Goal: Task Accomplishment & Management: Use online tool/utility

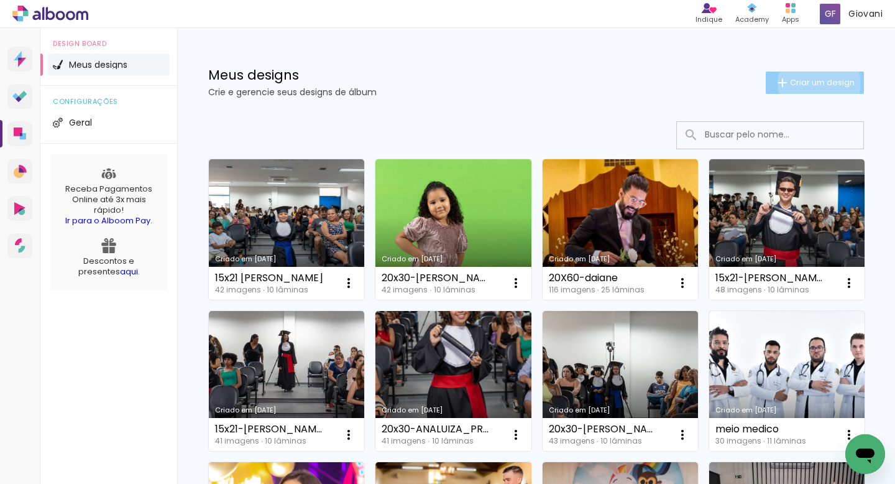
click at [807, 83] on span "Criar um design" at bounding box center [822, 82] width 65 height 8
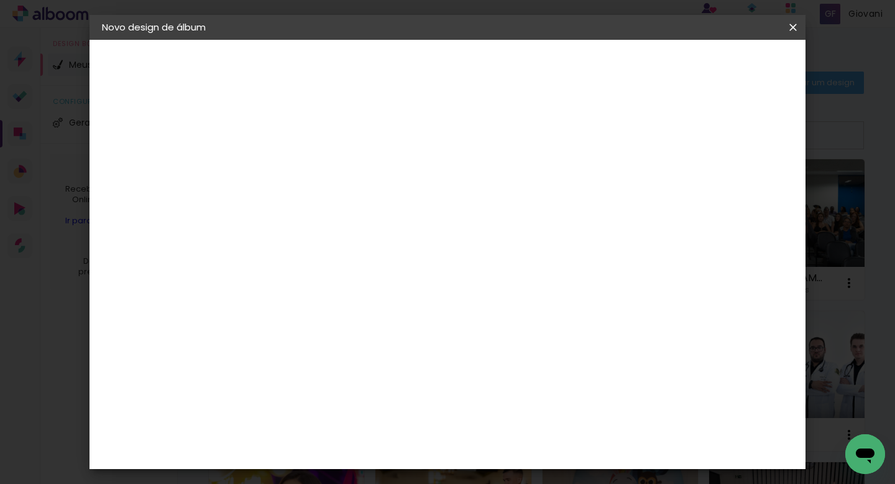
click at [305, 165] on input at bounding box center [305, 166] width 0 height 19
type input "20X60-[PERSON_NAME]"
type paper-input "20X60-[PERSON_NAME]"
click at [0, 0] on slot "Avançar" at bounding box center [0, 0] width 0 height 0
click at [0, 0] on slot "Tamanho Livre" at bounding box center [0, 0] width 0 height 0
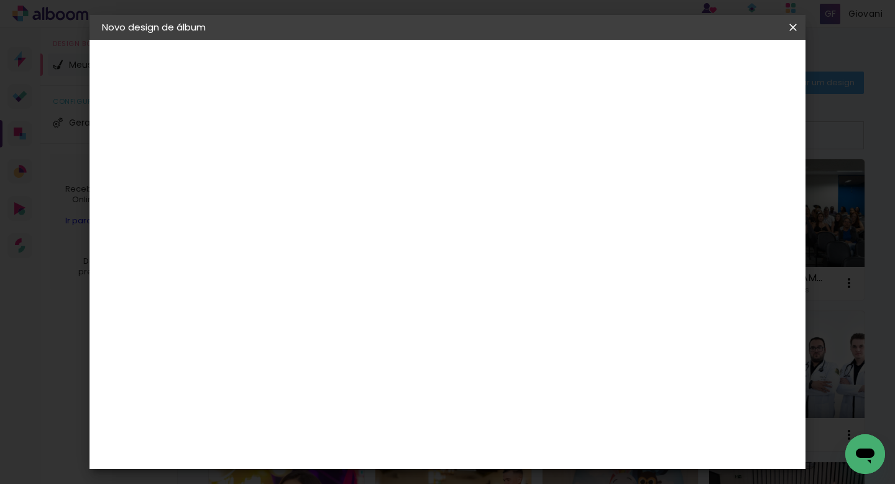
click at [538, 73] on paper-button "Avançar" at bounding box center [507, 65] width 61 height 21
click at [277, 329] on input "30" at bounding box center [266, 330] width 32 height 19
type input "20"
type paper-input "20"
click at [715, 69] on span "Iniciar design" at bounding box center [687, 66] width 57 height 9
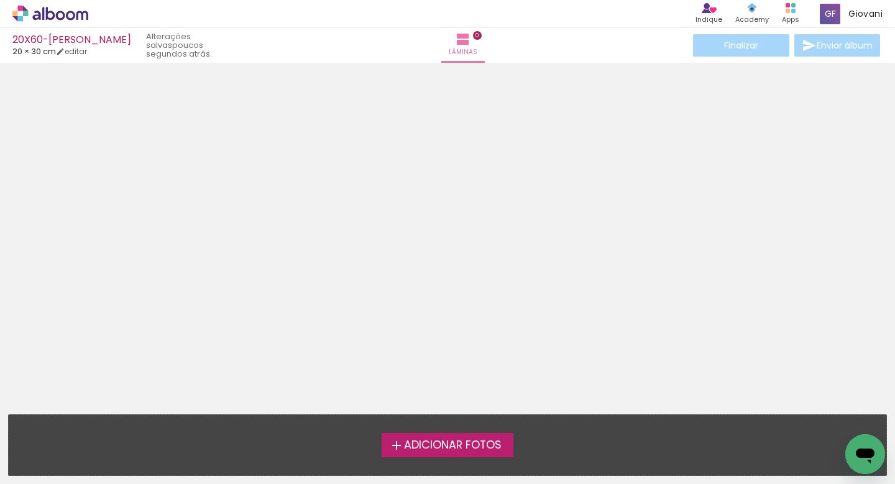
click at [424, 451] on span "Adicionar Fotos" at bounding box center [453, 444] width 98 height 11
click at [0, 0] on input "file" at bounding box center [0, 0] width 0 height 0
click at [515, 312] on div at bounding box center [447, 221] width 895 height 309
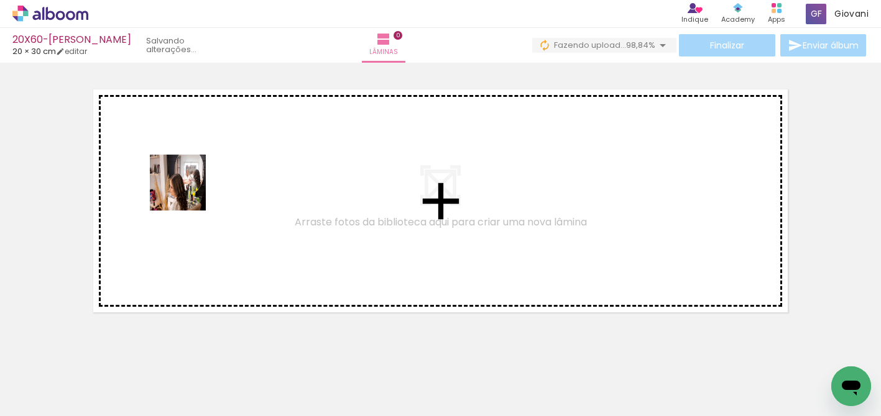
drag, startPoint x: 131, startPoint y: 378, endPoint x: 195, endPoint y: 173, distance: 214.7
click at [195, 173] on quentale-workspace at bounding box center [440, 208] width 881 height 416
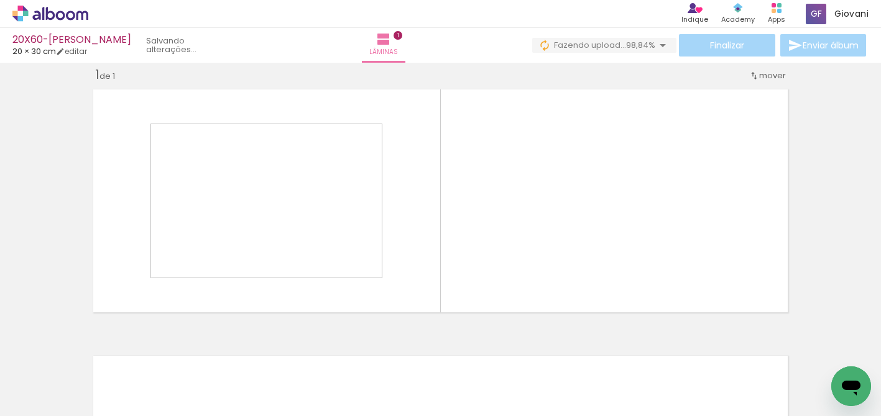
scroll to position [16, 0]
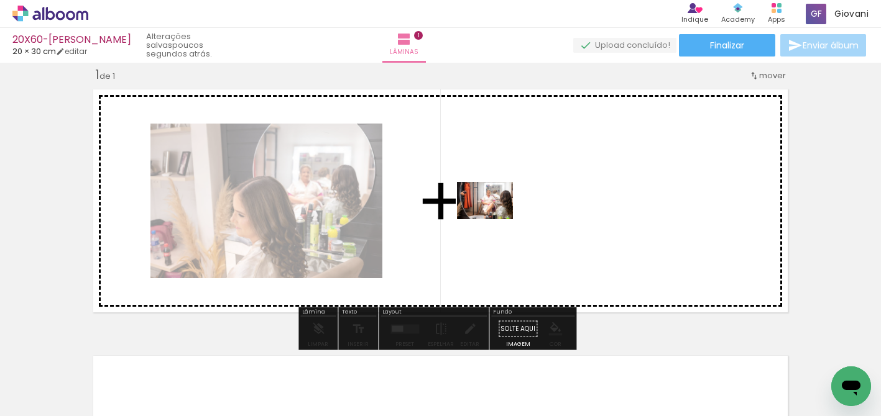
drag, startPoint x: 203, startPoint y: 372, endPoint x: 494, endPoint y: 219, distance: 328.9
click at [494, 219] on quentale-workspace at bounding box center [440, 208] width 881 height 416
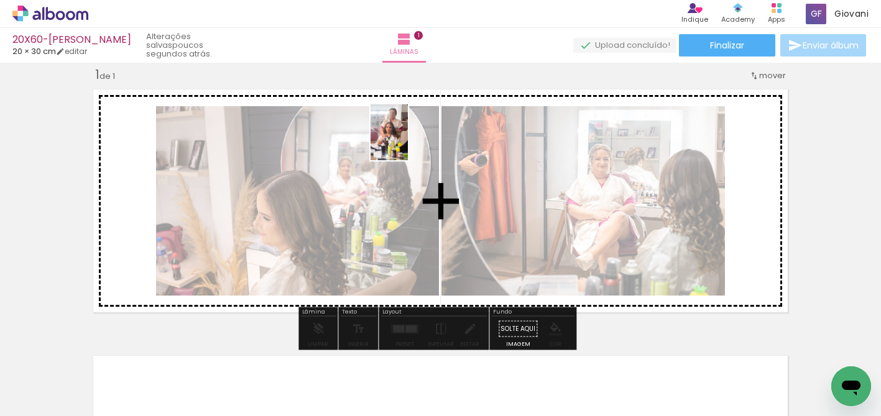
drag, startPoint x: 270, startPoint y: 363, endPoint x: 408, endPoint y: 142, distance: 260.4
click at [408, 142] on quentale-workspace at bounding box center [440, 208] width 881 height 416
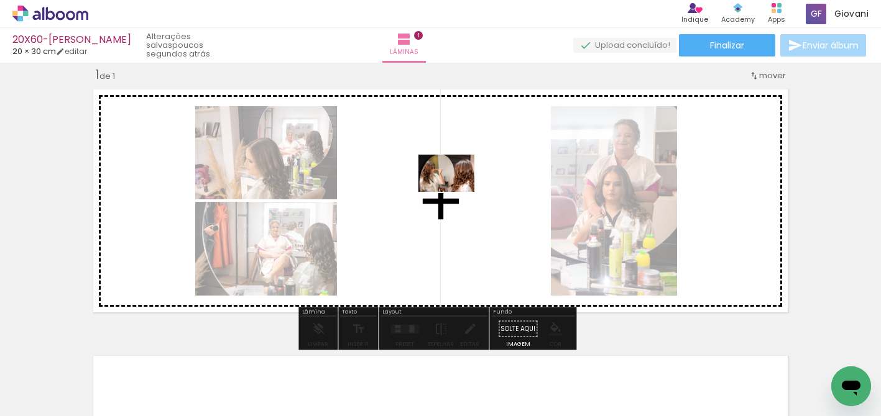
drag, startPoint x: 353, startPoint y: 380, endPoint x: 456, endPoint y: 192, distance: 214.4
click at [456, 192] on quentale-workspace at bounding box center [440, 208] width 881 height 416
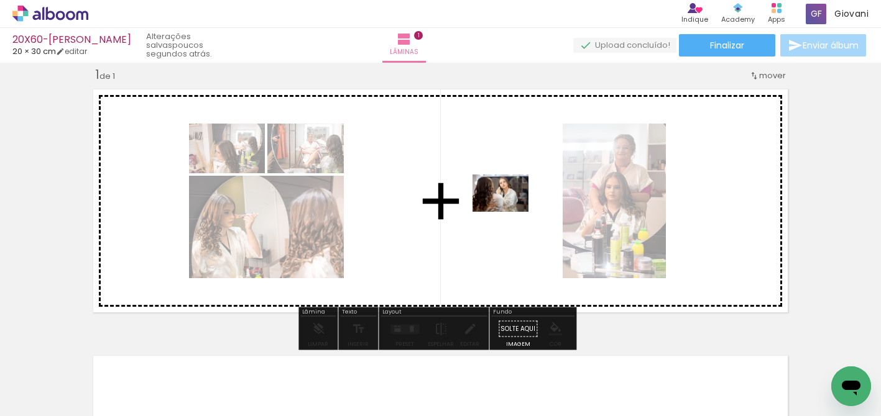
drag, startPoint x: 461, startPoint y: 375, endPoint x: 510, endPoint y: 211, distance: 171.1
click at [510, 211] on quentale-workspace at bounding box center [440, 208] width 881 height 416
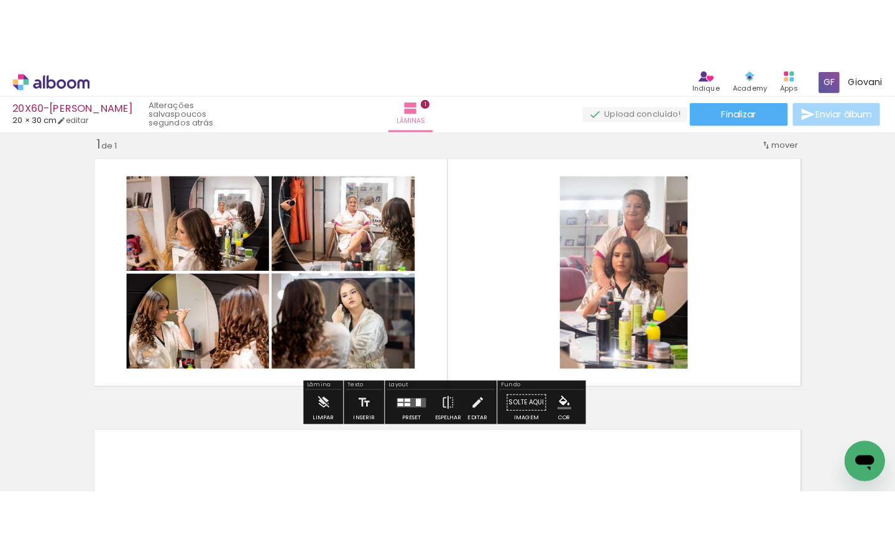
scroll to position [0, 5212]
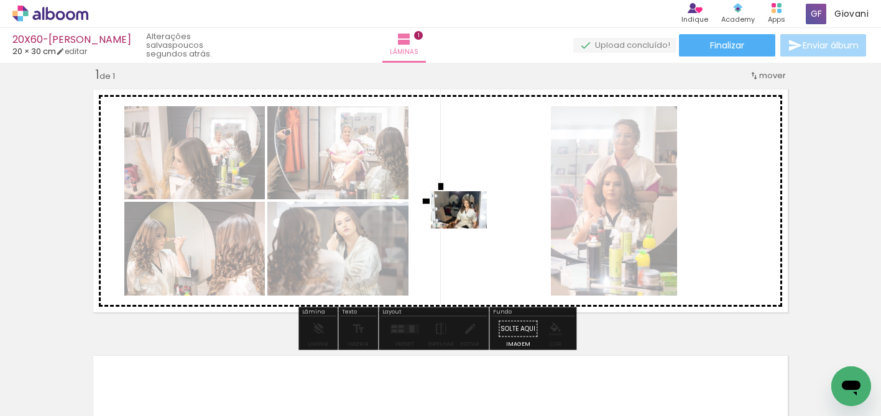
drag, startPoint x: 827, startPoint y: 364, endPoint x: 468, endPoint y: 229, distance: 383.7
click at [468, 229] on quentale-workspace at bounding box center [440, 208] width 881 height 416
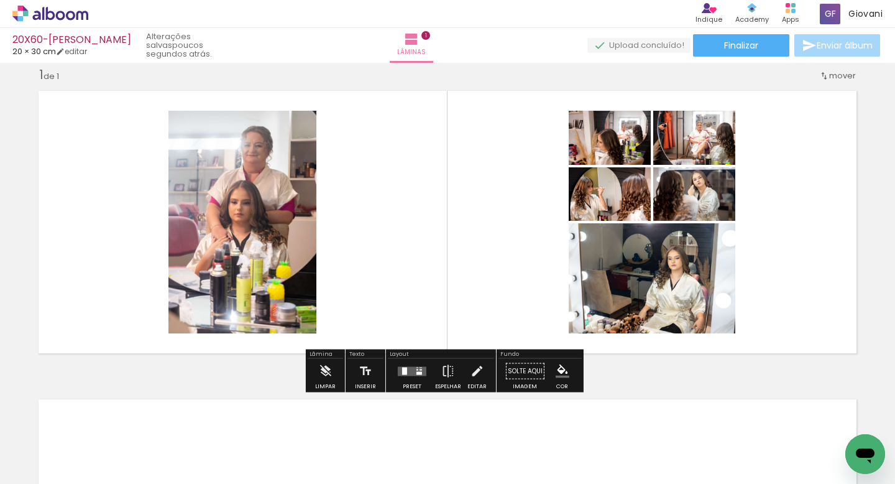
scroll to position [0, 0]
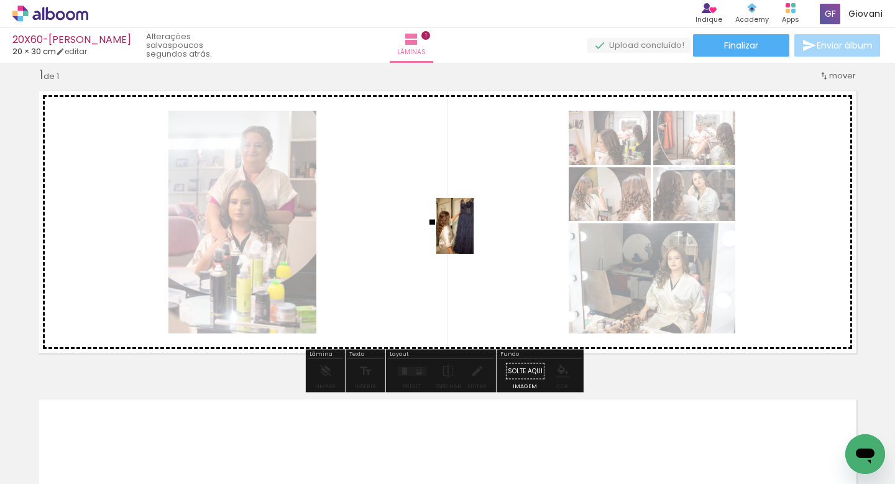
drag, startPoint x: 553, startPoint y: 431, endPoint x: 474, endPoint y: 235, distance: 211.3
click at [474, 235] on quentale-workspace at bounding box center [447, 242] width 895 height 484
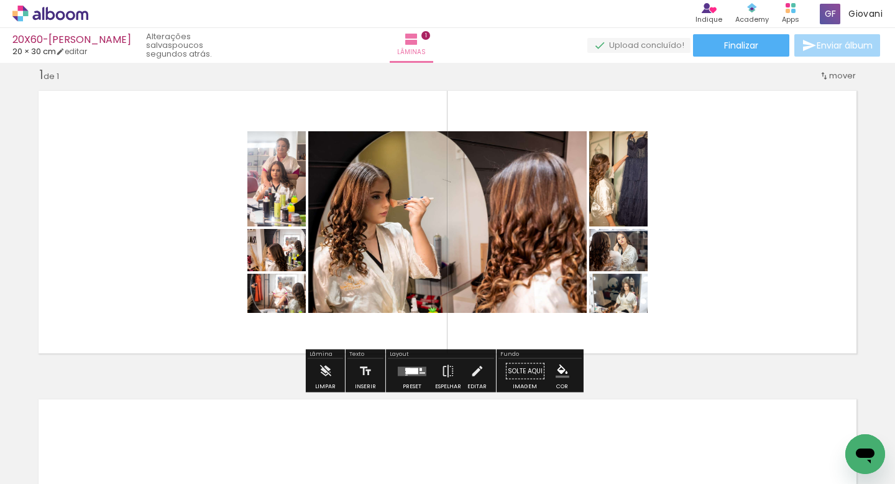
click at [411, 370] on div at bounding box center [412, 370] width 12 height 6
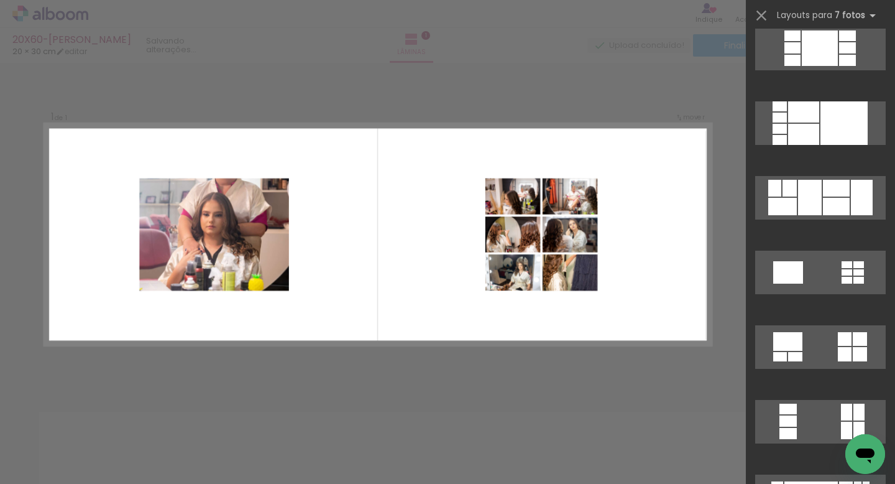
scroll to position [4793, 0]
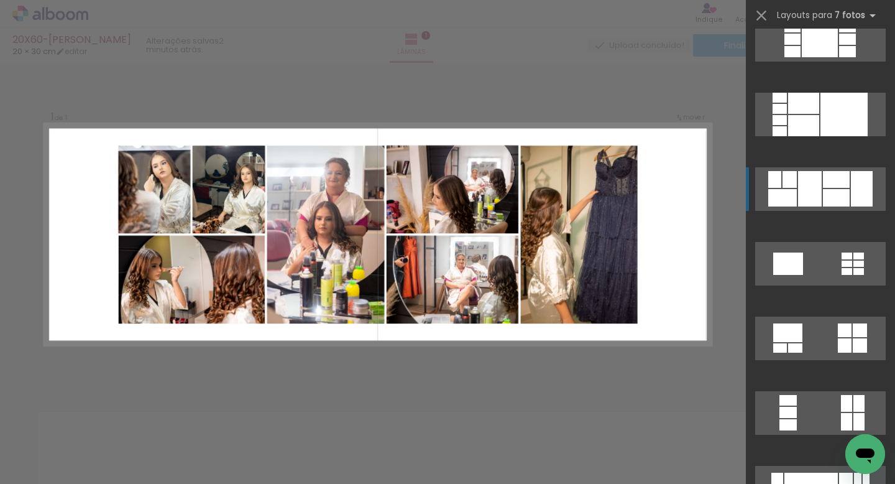
click at [842, 177] on div at bounding box center [836, 179] width 27 height 17
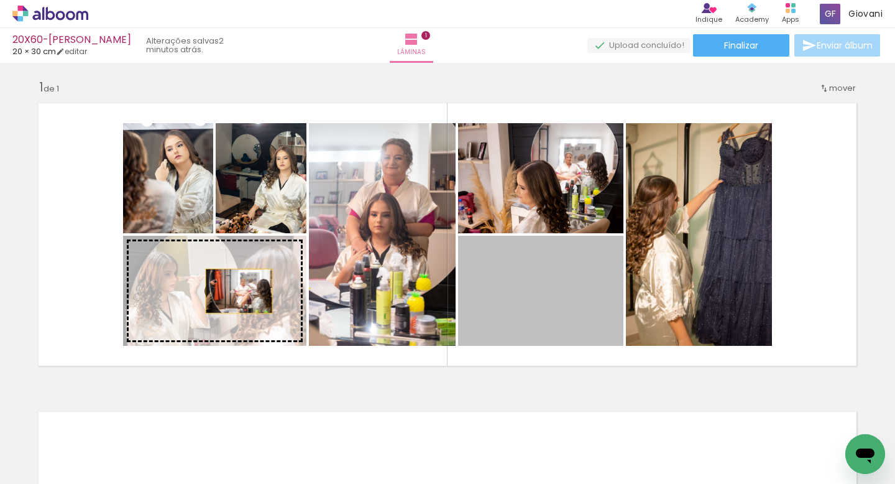
drag, startPoint x: 501, startPoint y: 298, endPoint x: 234, endPoint y: 291, distance: 266.7
click at [0, 0] on slot at bounding box center [0, 0] width 0 height 0
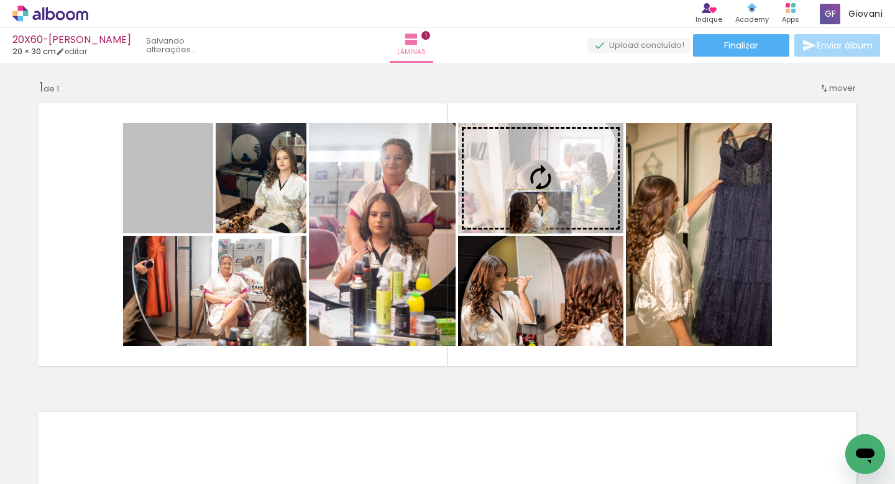
drag, startPoint x: 172, startPoint y: 199, endPoint x: 523, endPoint y: 211, distance: 351.4
click at [0, 0] on slot at bounding box center [0, 0] width 0 height 0
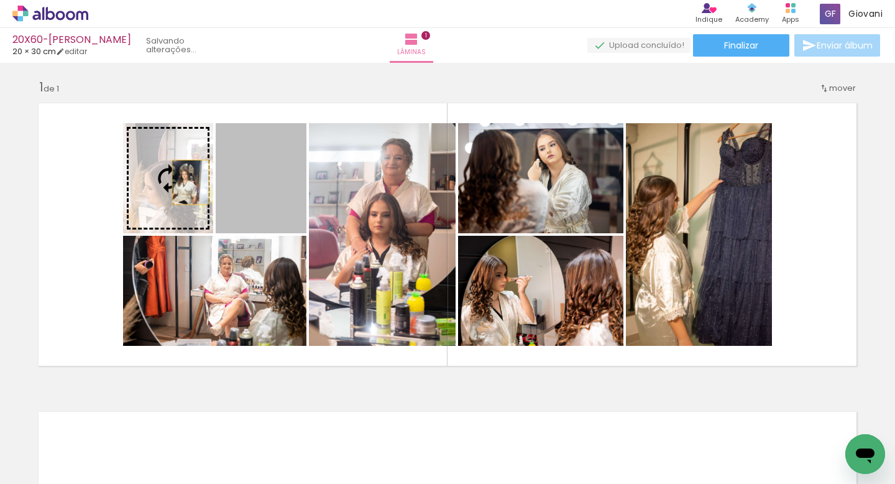
drag, startPoint x: 274, startPoint y: 183, endPoint x: 186, endPoint y: 181, distance: 88.3
click at [0, 0] on slot at bounding box center [0, 0] width 0 height 0
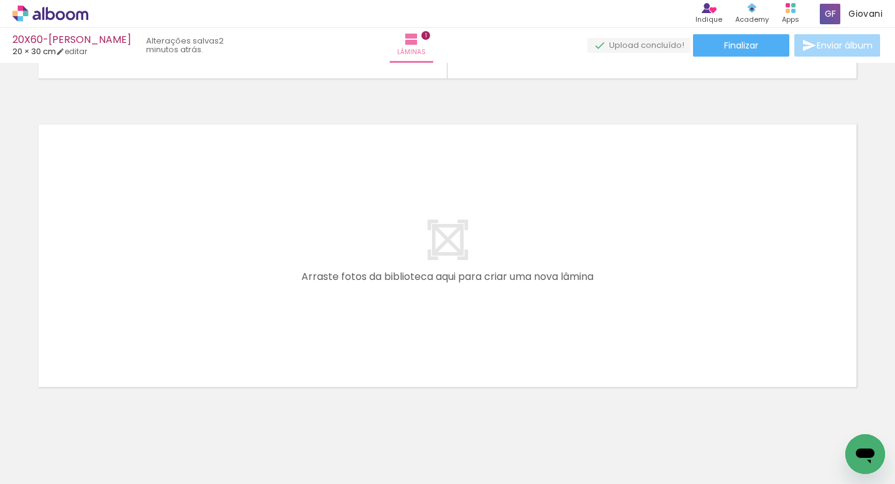
scroll to position [0, 336]
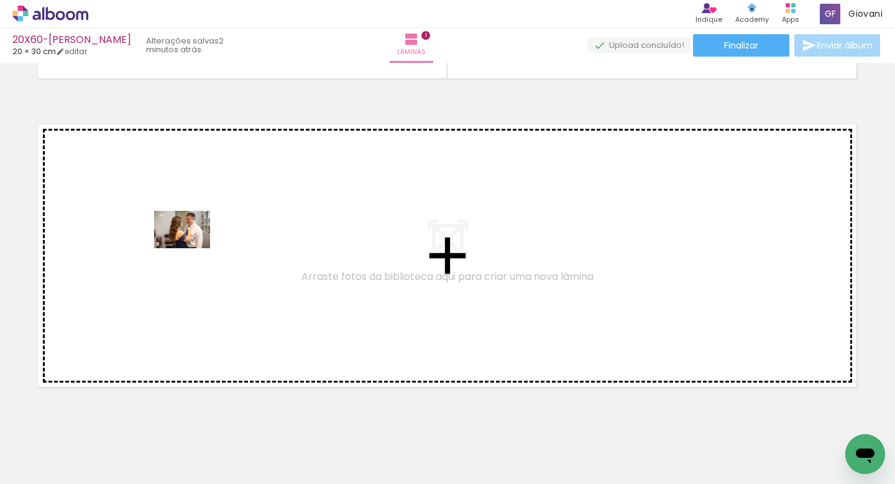
drag, startPoint x: 280, startPoint y: 440, endPoint x: 191, endPoint y: 248, distance: 211.6
click at [191, 248] on quentale-workspace at bounding box center [447, 242] width 895 height 484
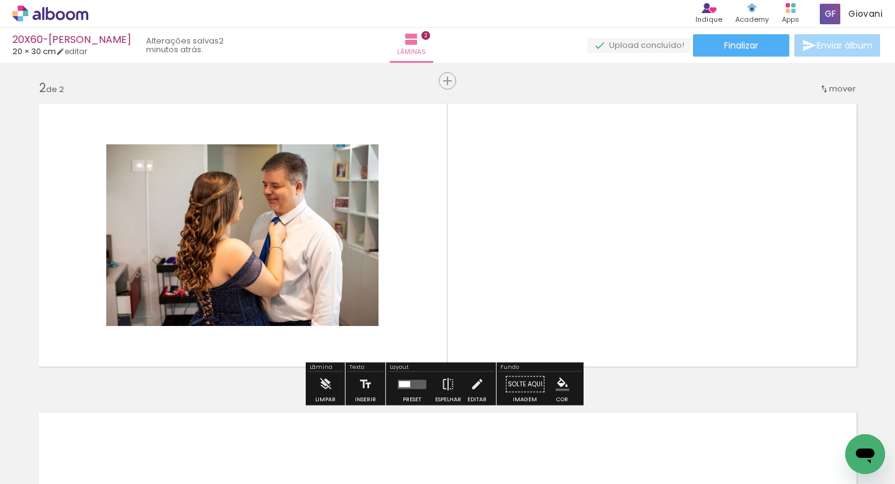
scroll to position [311, 0]
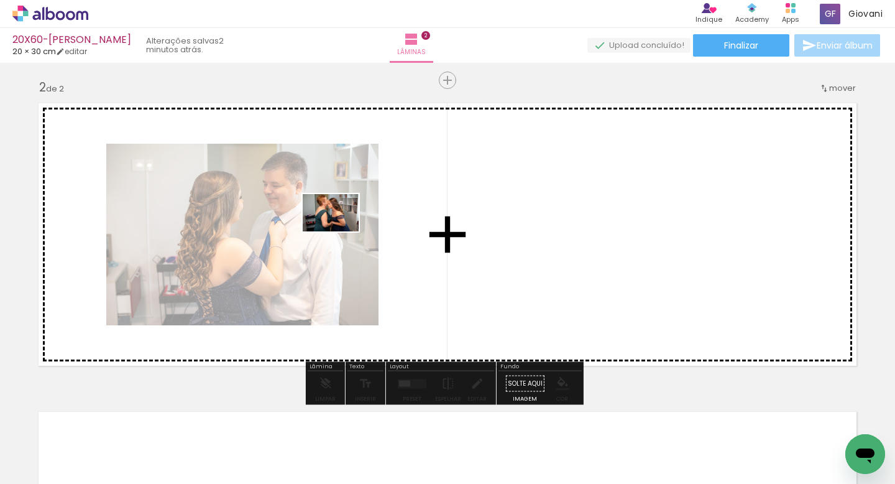
drag, startPoint x: 343, startPoint y: 441, endPoint x: 340, endPoint y: 231, distance: 209.5
click at [340, 231] on quentale-workspace at bounding box center [447, 242] width 895 height 484
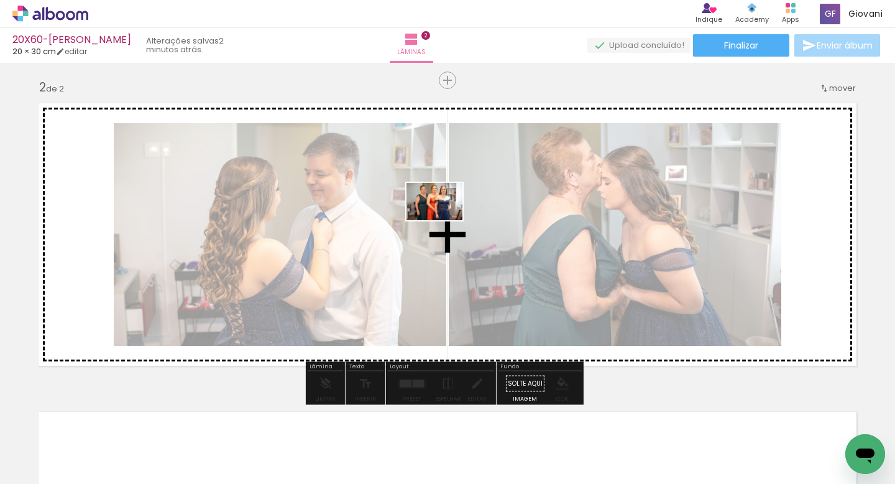
drag, startPoint x: 432, startPoint y: 432, endPoint x: 444, endPoint y: 220, distance: 212.3
click at [444, 220] on quentale-workspace at bounding box center [447, 242] width 895 height 484
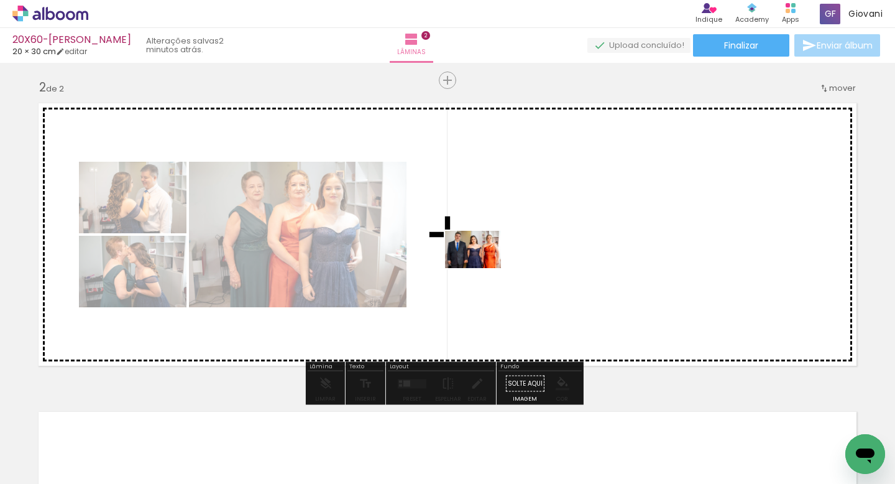
drag, startPoint x: 484, startPoint y: 431, endPoint x: 482, endPoint y: 268, distance: 163.5
click at [482, 268] on quentale-workspace at bounding box center [447, 242] width 895 height 484
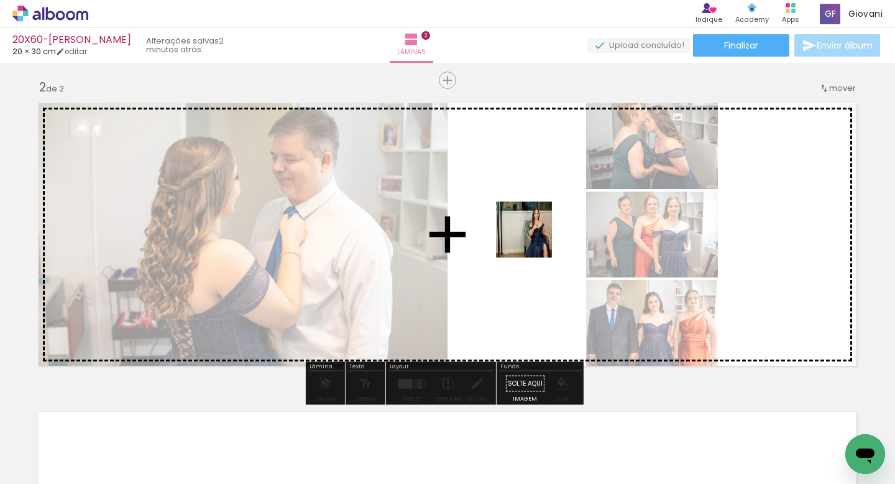
drag, startPoint x: 570, startPoint y: 439, endPoint x: 533, endPoint y: 236, distance: 207.1
click at [533, 235] on quentale-workspace at bounding box center [447, 242] width 895 height 484
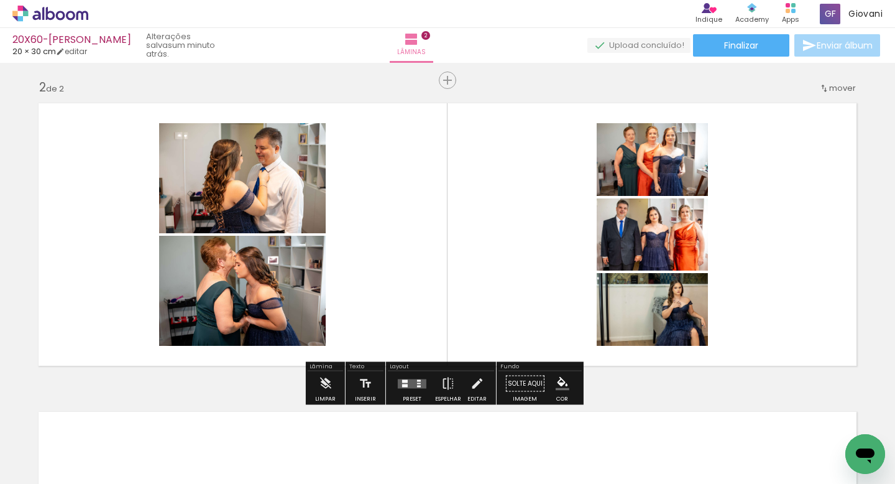
click at [413, 381] on quentale-layouter at bounding box center [412, 383] width 29 height 9
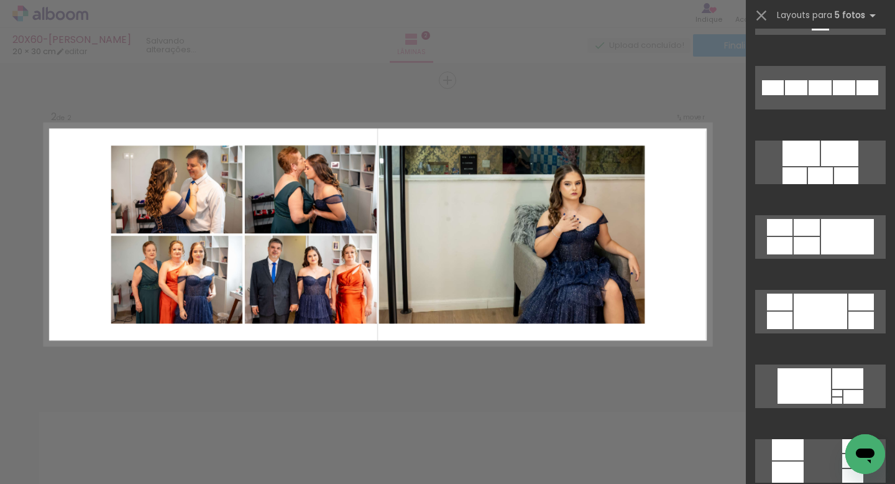
scroll to position [648, 0]
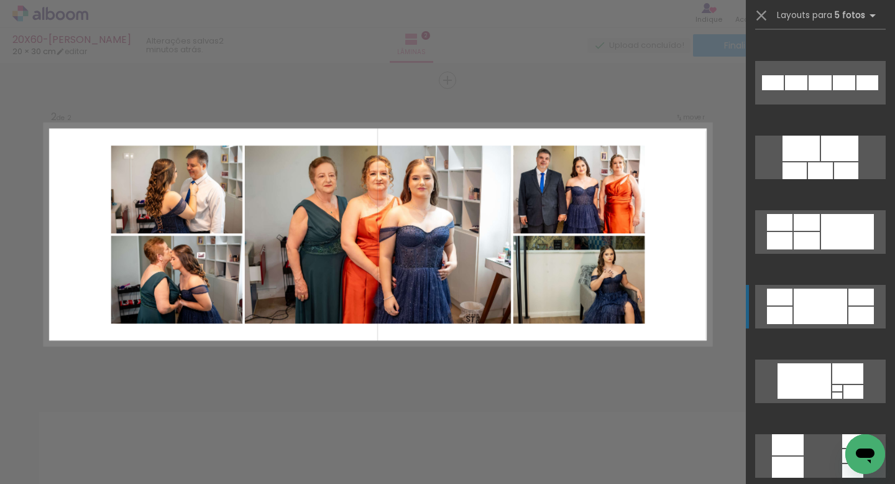
click at [824, 308] on div at bounding box center [820, 305] width 53 height 35
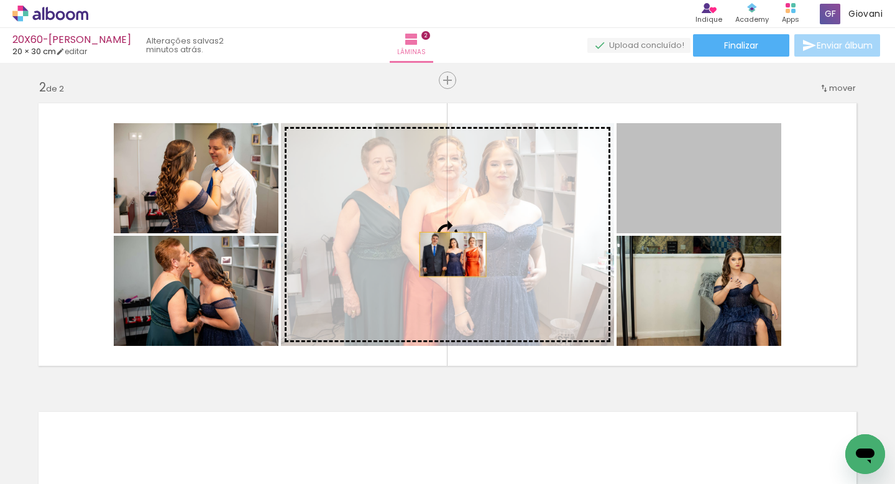
drag, startPoint x: 730, startPoint y: 193, endPoint x: 448, endPoint y: 254, distance: 288.1
click at [0, 0] on slot at bounding box center [0, 0] width 0 height 0
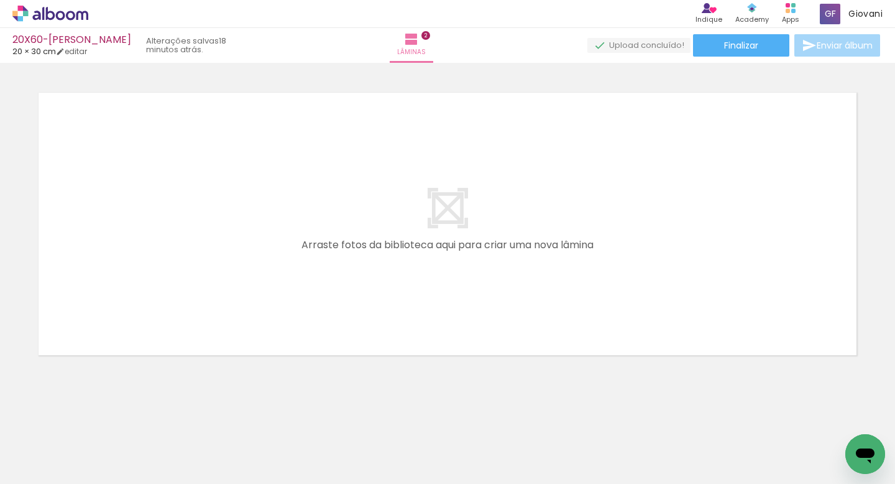
scroll to position [0, 908]
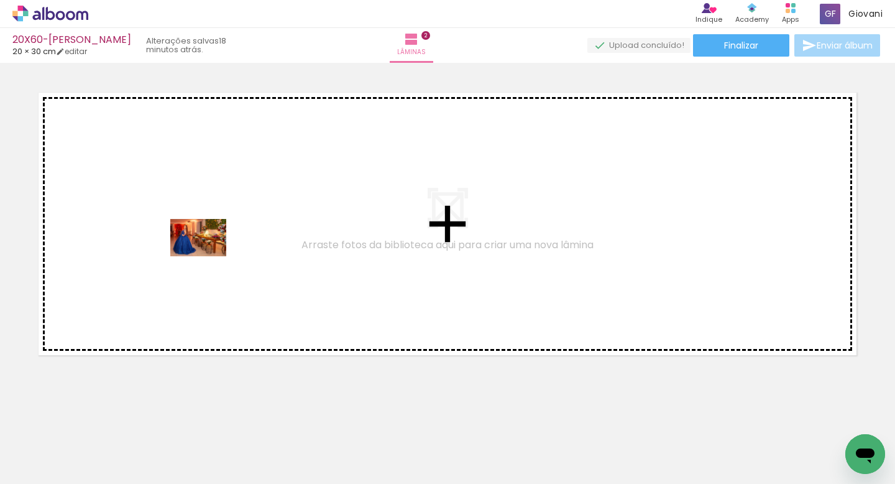
drag, startPoint x: 536, startPoint y: 448, endPoint x: 208, endPoint y: 256, distance: 380.2
click at [208, 256] on quentale-workspace at bounding box center [447, 242] width 895 height 484
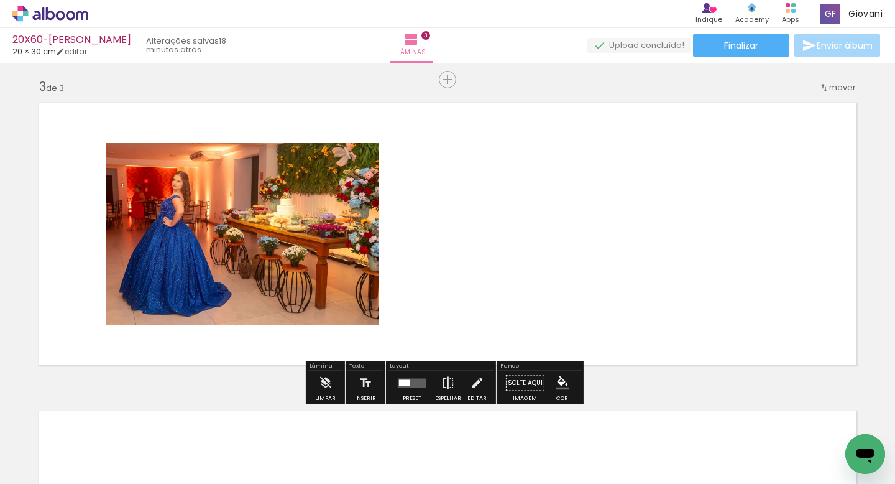
scroll to position [620, 0]
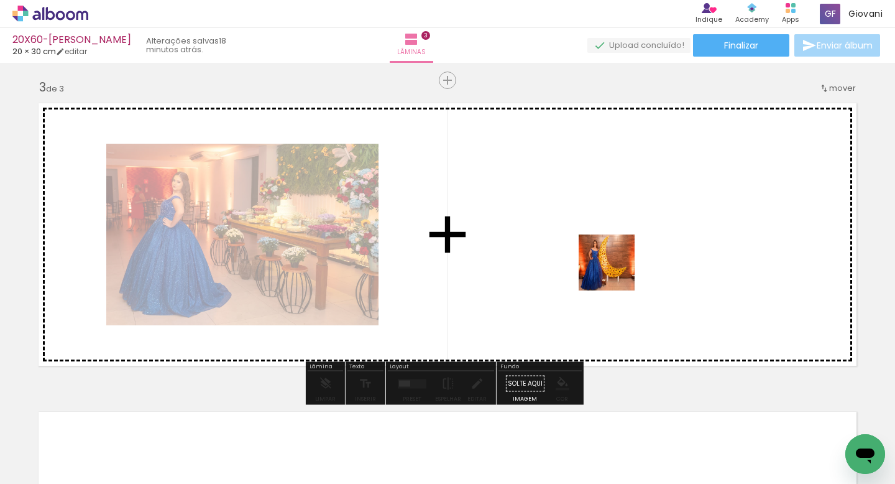
drag, startPoint x: 601, startPoint y: 456, endPoint x: 616, endPoint y: 232, distance: 224.2
click at [616, 232] on quentale-workspace at bounding box center [447, 242] width 895 height 484
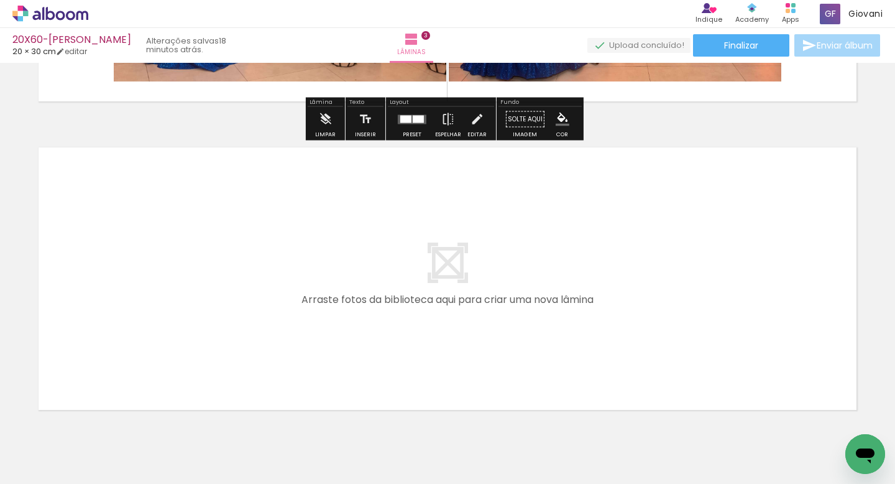
scroll to position [885, 0]
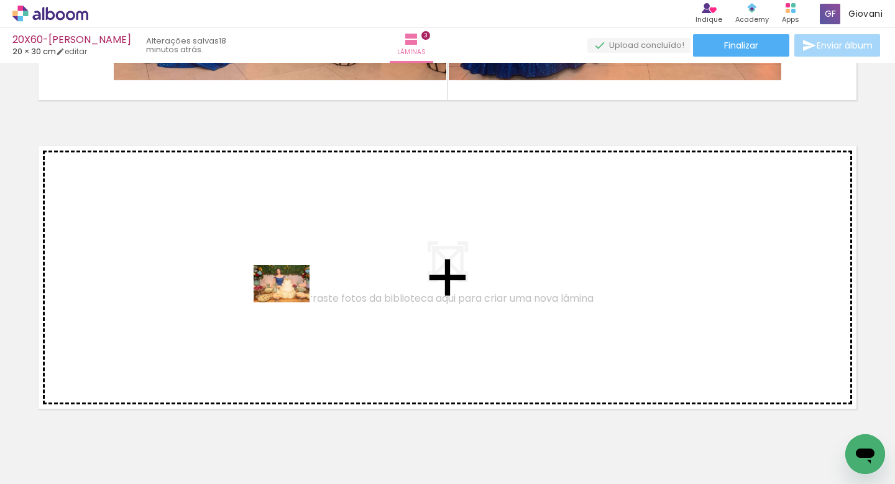
drag, startPoint x: 395, startPoint y: 454, endPoint x: 291, endPoint y: 302, distance: 183.8
click at [291, 302] on quentale-workspace at bounding box center [447, 242] width 895 height 484
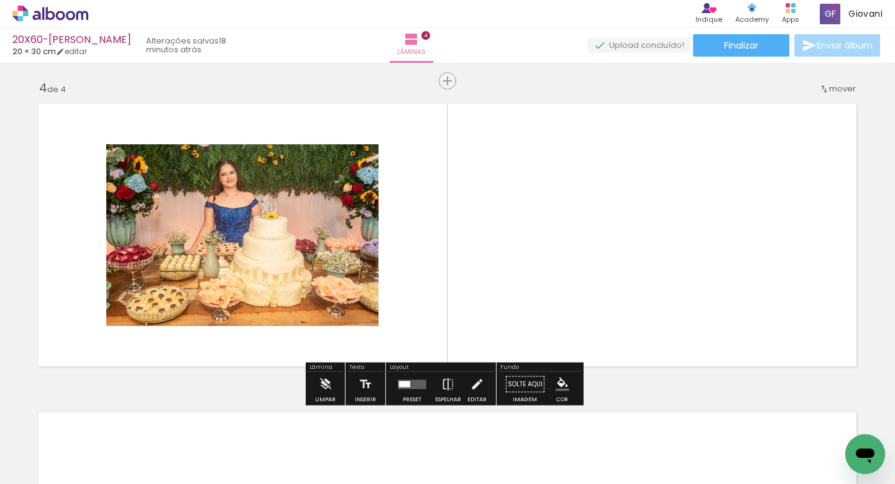
scroll to position [928, 0]
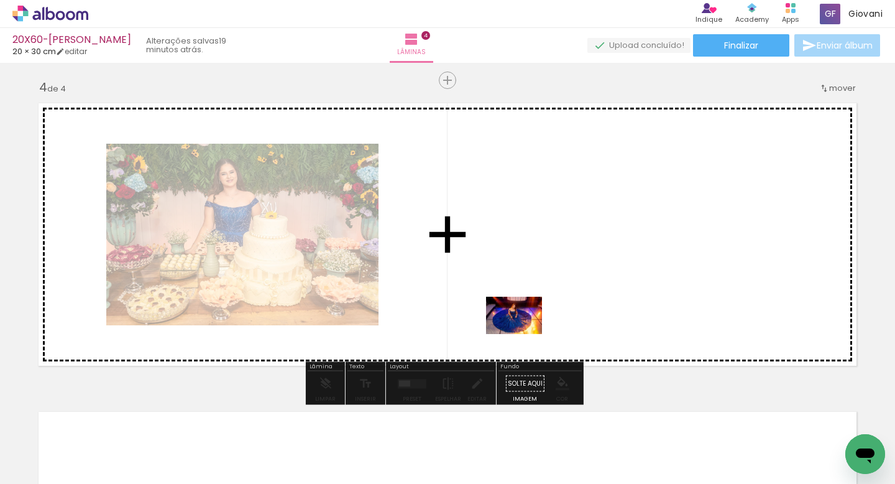
drag, startPoint x: 272, startPoint y: 449, endPoint x: 524, endPoint y: 333, distance: 277.3
click at [524, 333] on quentale-workspace at bounding box center [447, 242] width 895 height 484
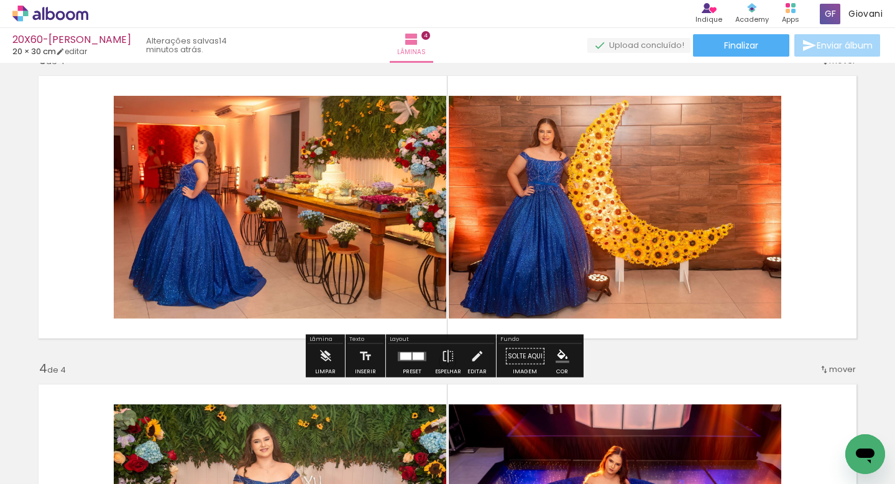
scroll to position [805, 0]
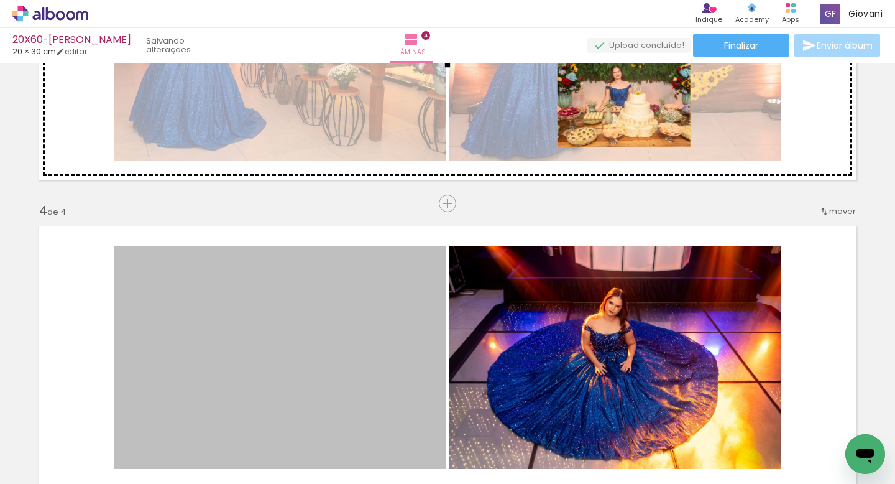
drag, startPoint x: 330, startPoint y: 308, endPoint x: 619, endPoint y: 102, distance: 354.8
click at [619, 102] on div "Inserir lâmina 1 de 4 Inserir lâmina 2 de 4 Inserir lâmina 3 de 4 Inserir lâmin…" at bounding box center [447, 33] width 895 height 1542
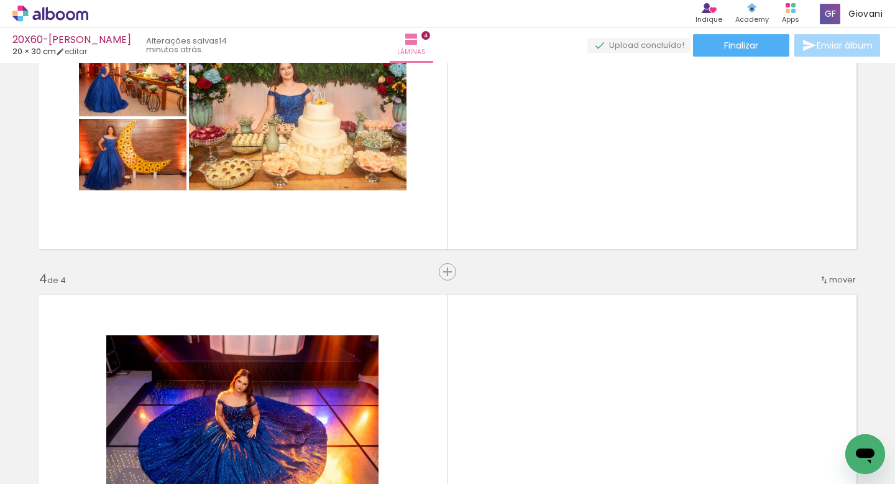
scroll to position [691, 0]
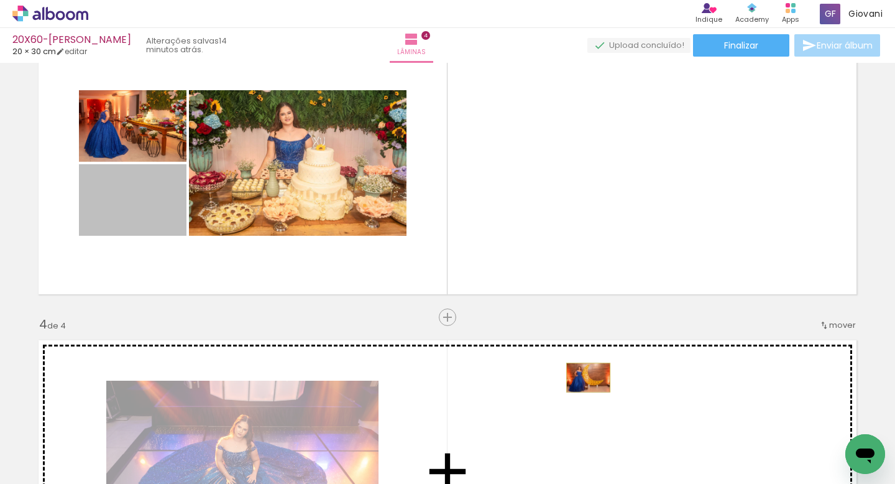
drag, startPoint x: 214, startPoint y: 226, endPoint x: 584, endPoint y: 377, distance: 399.7
click at [584, 377] on div "Inserir lâmina 1 de 4 Inserir lâmina 2 de 4 Inserir lâmina 3 de 4 Inserir lâmin…" at bounding box center [447, 147] width 895 height 1542
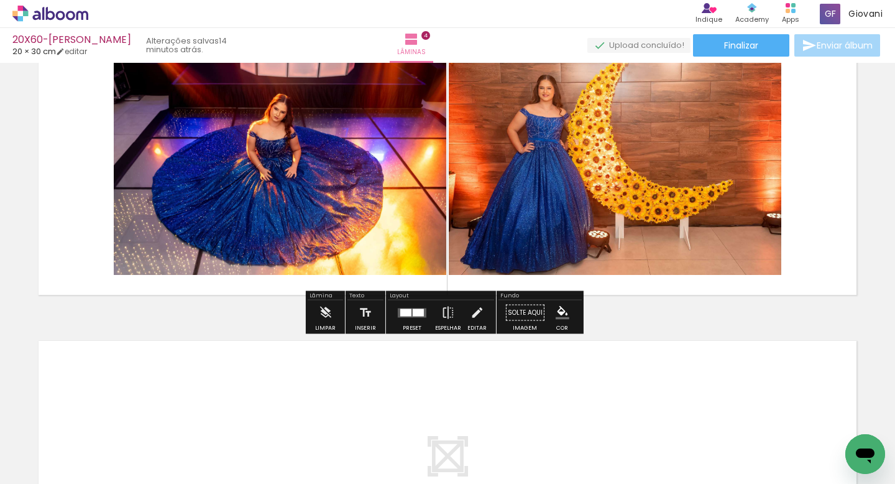
scroll to position [1074, 0]
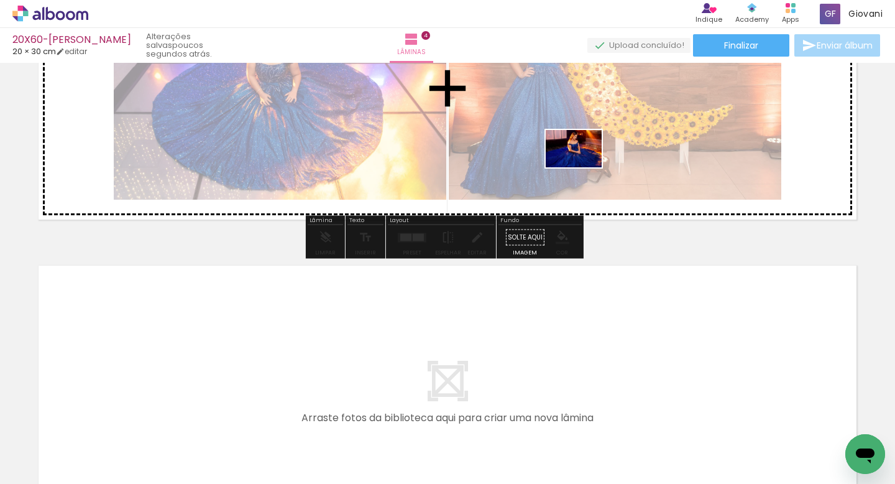
drag, startPoint x: 334, startPoint y: 452, endPoint x: 583, endPoint y: 167, distance: 377.9
click at [583, 167] on quentale-workspace at bounding box center [447, 242] width 895 height 484
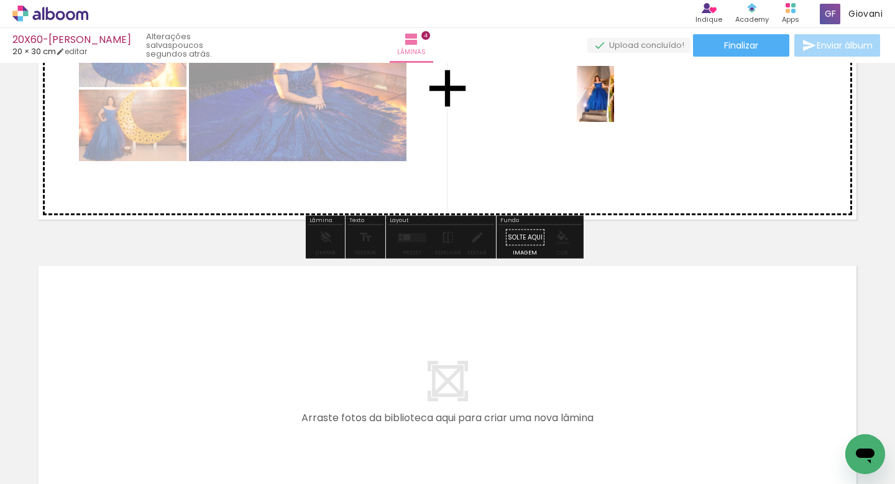
drag, startPoint x: 476, startPoint y: 441, endPoint x: 615, endPoint y: 101, distance: 367.4
click at [615, 101] on quentale-workspace at bounding box center [447, 242] width 895 height 484
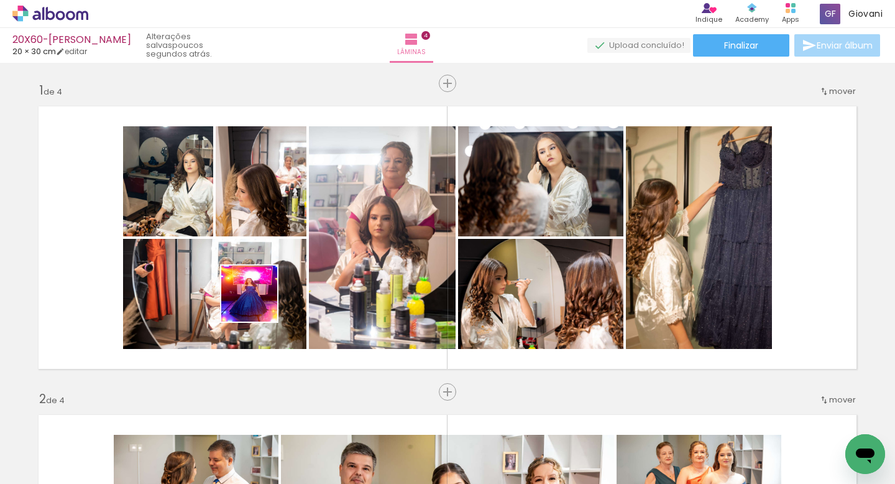
scroll to position [0, 908]
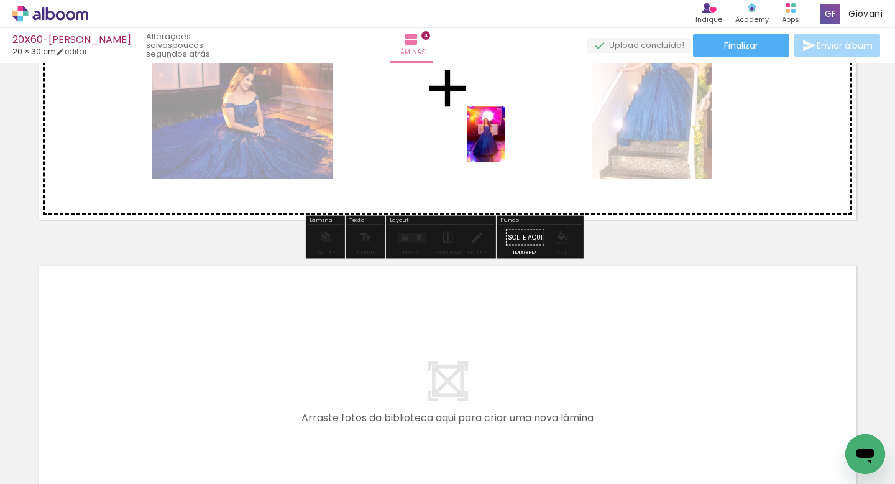
click at [505, 143] on quentale-workspace at bounding box center [447, 242] width 895 height 484
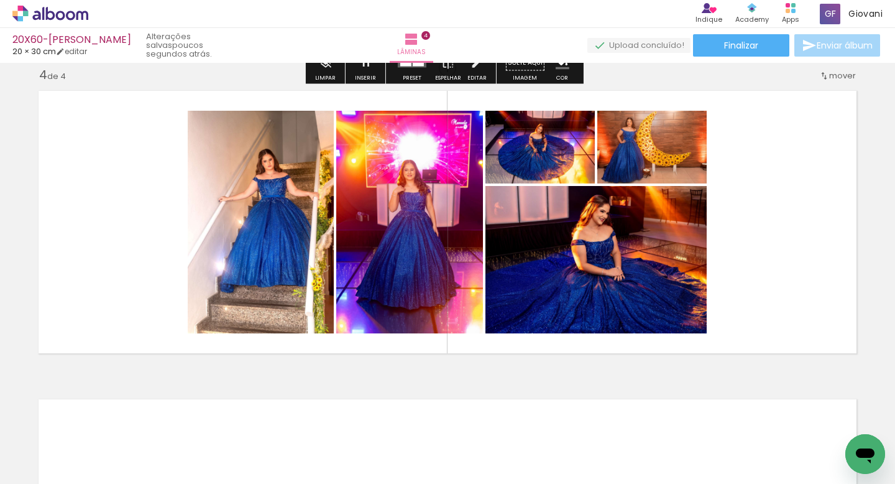
scroll to position [960, 0]
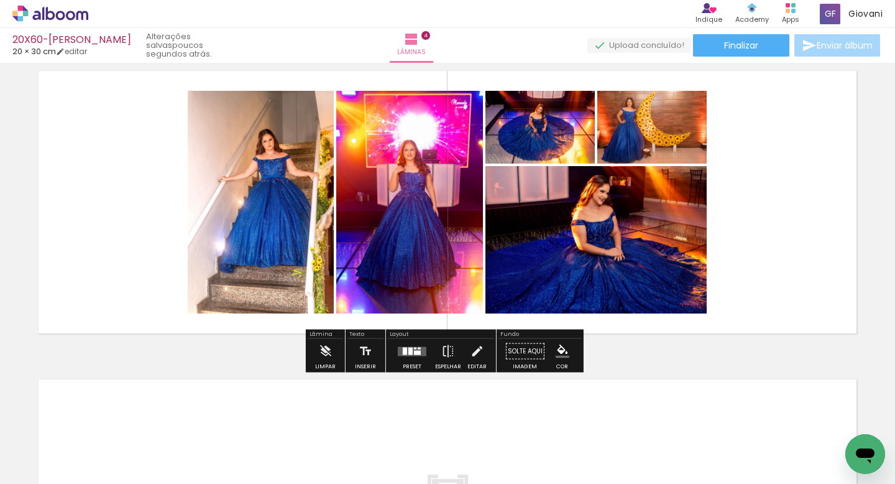
click at [410, 350] on quentale-layouter at bounding box center [412, 350] width 29 height 9
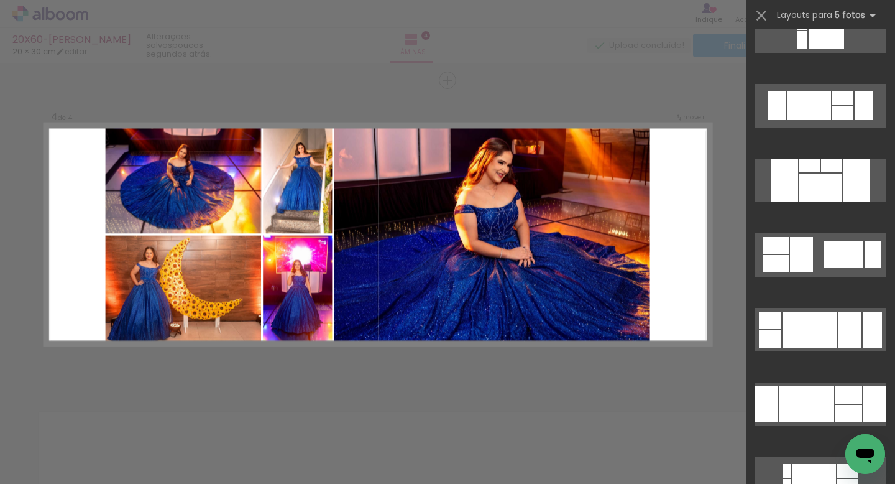
scroll to position [633, 0]
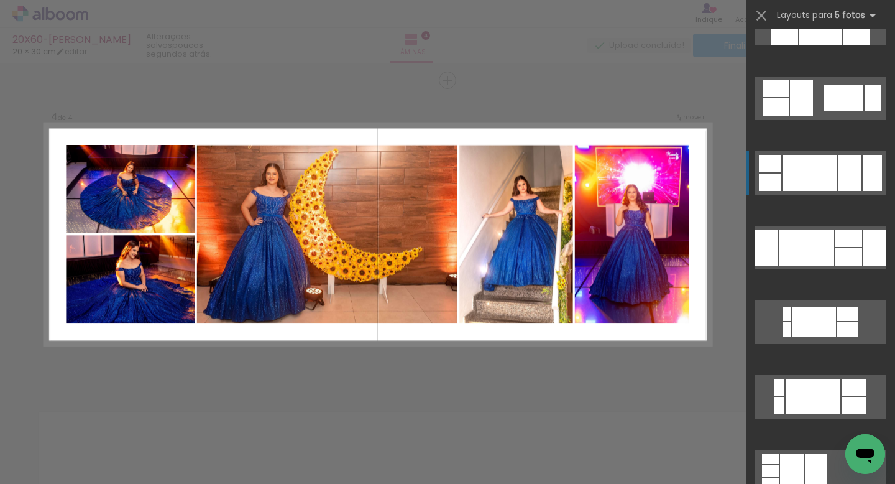
click at [832, 173] on div at bounding box center [810, 173] width 55 height 36
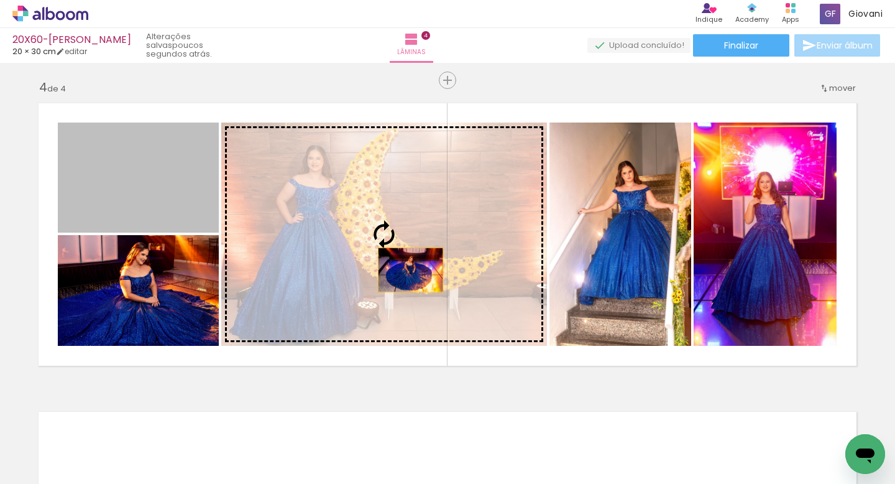
drag, startPoint x: 142, startPoint y: 196, endPoint x: 407, endPoint y: 270, distance: 274.9
click at [0, 0] on slot at bounding box center [0, 0] width 0 height 0
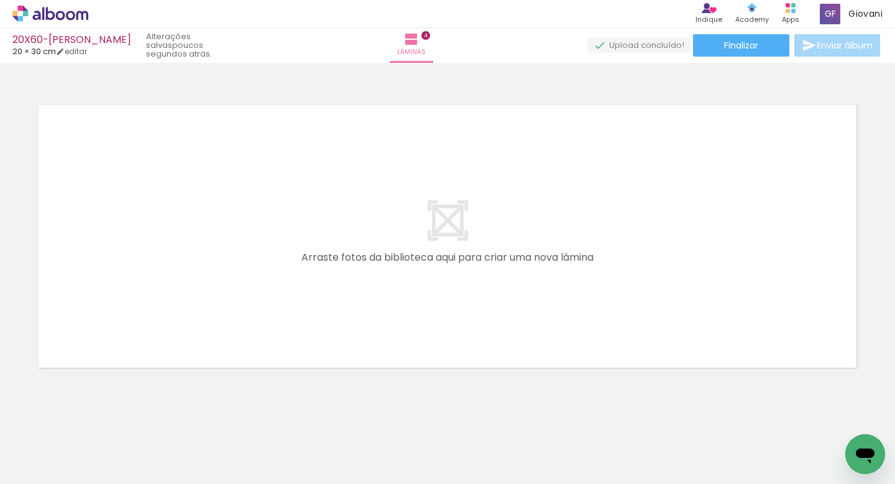
scroll to position [1247, 0]
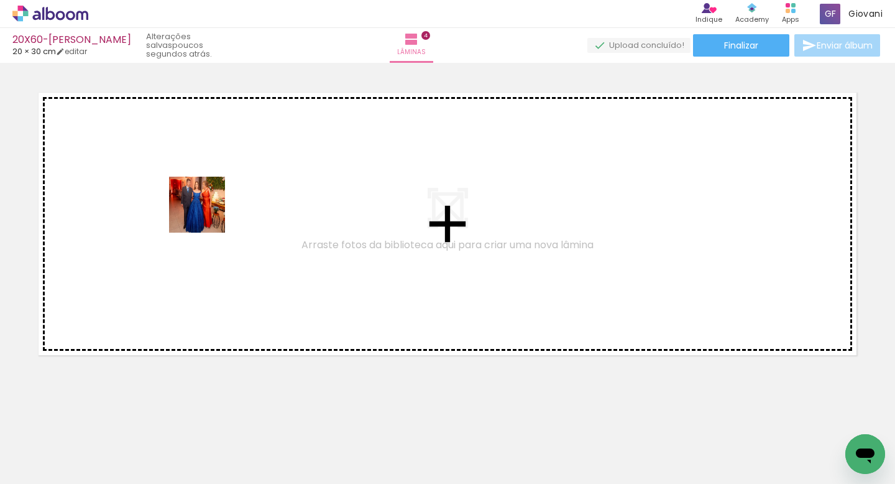
drag, startPoint x: 243, startPoint y: 440, endPoint x: 206, endPoint y: 207, distance: 235.9
click at [206, 207] on quentale-workspace at bounding box center [447, 242] width 895 height 484
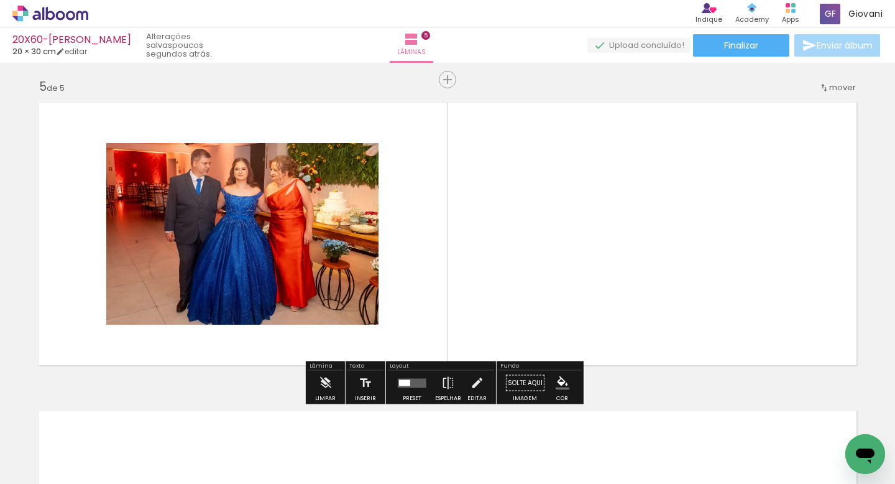
scroll to position [1236, 0]
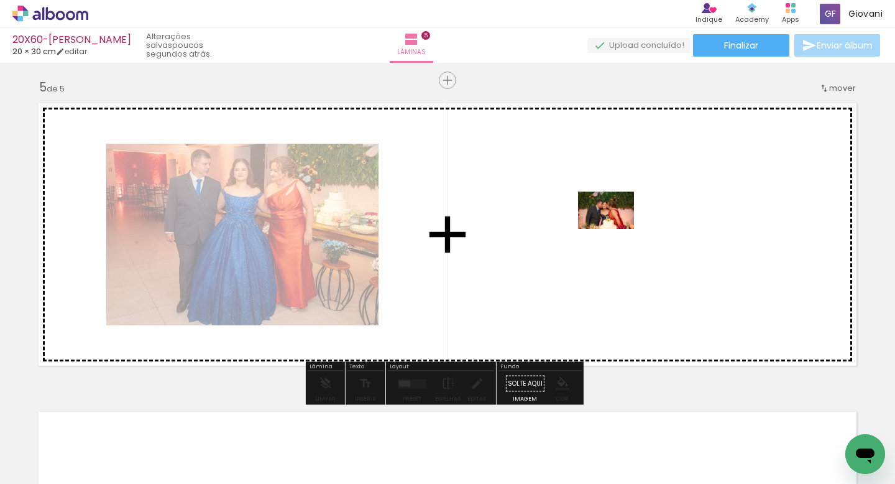
drag, startPoint x: 637, startPoint y: 454, endPoint x: 615, endPoint y: 228, distance: 226.7
click at [615, 228] on quentale-workspace at bounding box center [447, 242] width 895 height 484
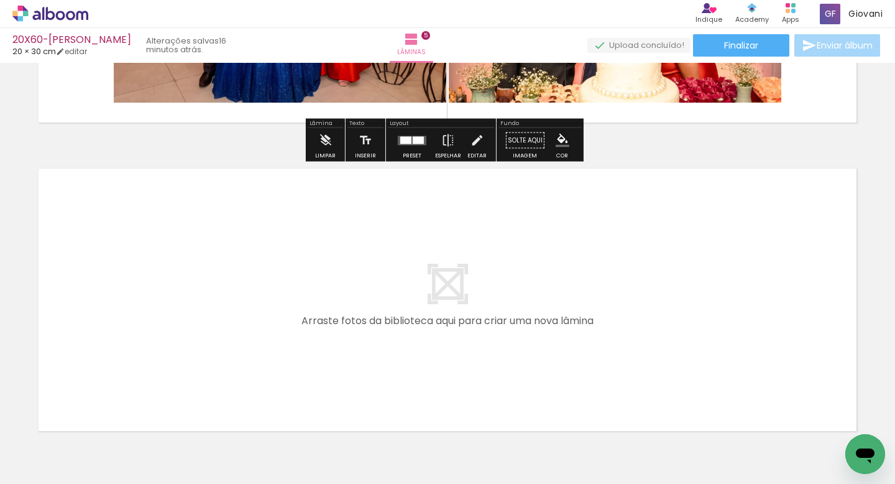
scroll to position [1555, 0]
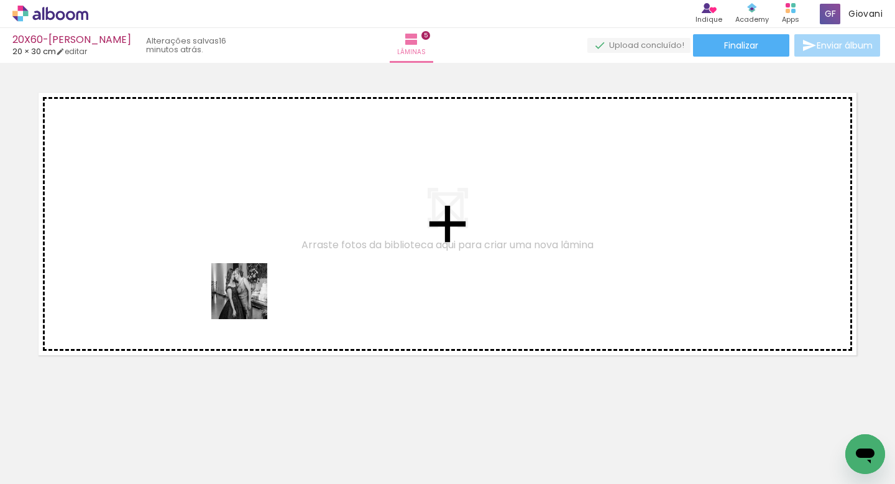
drag, startPoint x: 301, startPoint y: 448, endPoint x: 224, endPoint y: 248, distance: 213.9
click at [224, 248] on quentale-workspace at bounding box center [447, 242] width 895 height 484
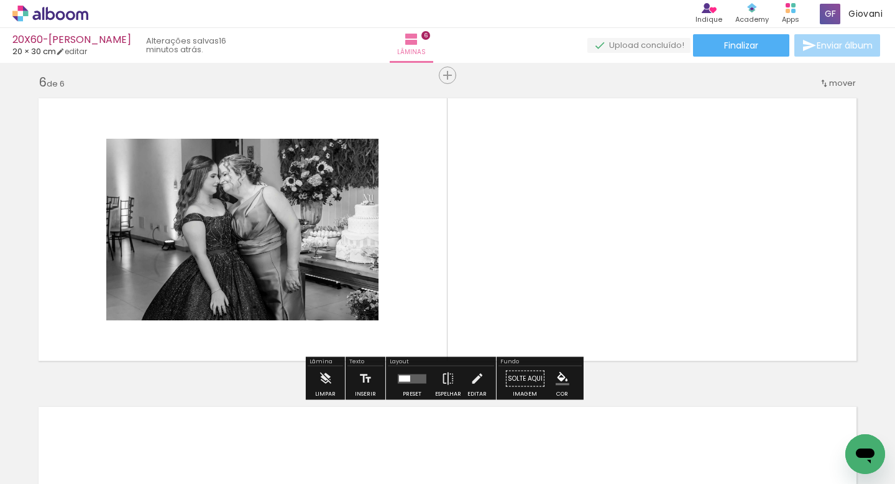
scroll to position [1545, 0]
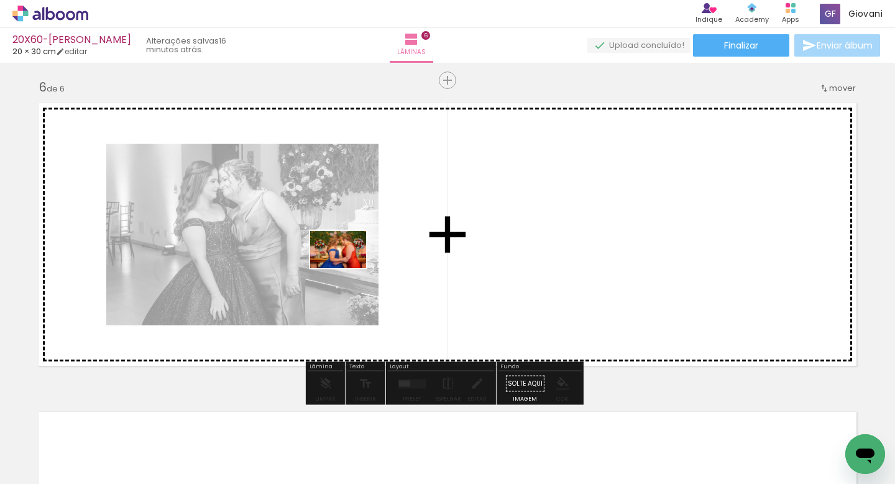
drag, startPoint x: 369, startPoint y: 443, endPoint x: 347, endPoint y: 268, distance: 176.5
click at [347, 268] on quentale-workspace at bounding box center [447, 242] width 895 height 484
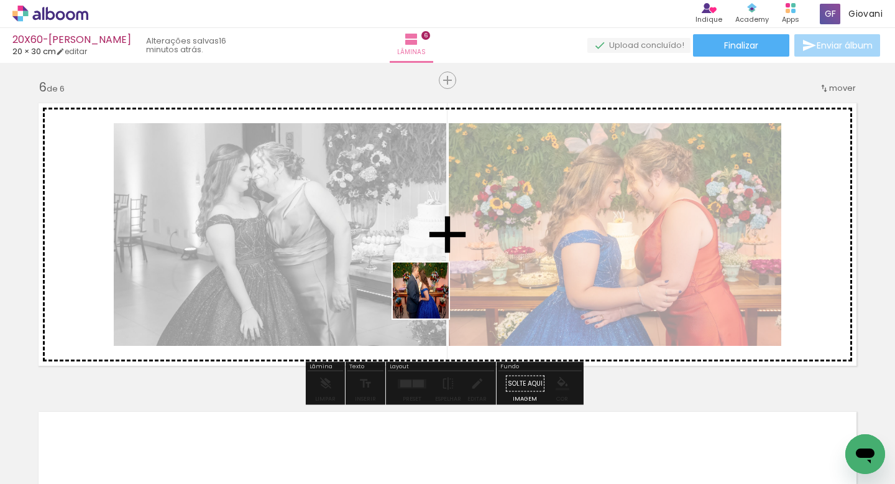
drag, startPoint x: 432, startPoint y: 437, endPoint x: 428, endPoint y: 269, distance: 167.9
click at [423, 251] on quentale-workspace at bounding box center [447, 242] width 895 height 484
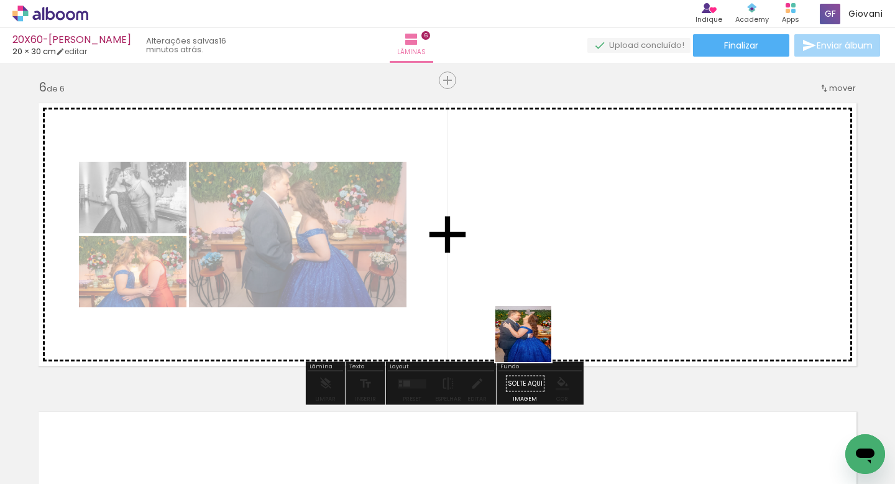
drag, startPoint x: 516, startPoint y: 434, endPoint x: 558, endPoint y: 229, distance: 209.4
click at [558, 229] on quentale-workspace at bounding box center [447, 242] width 895 height 484
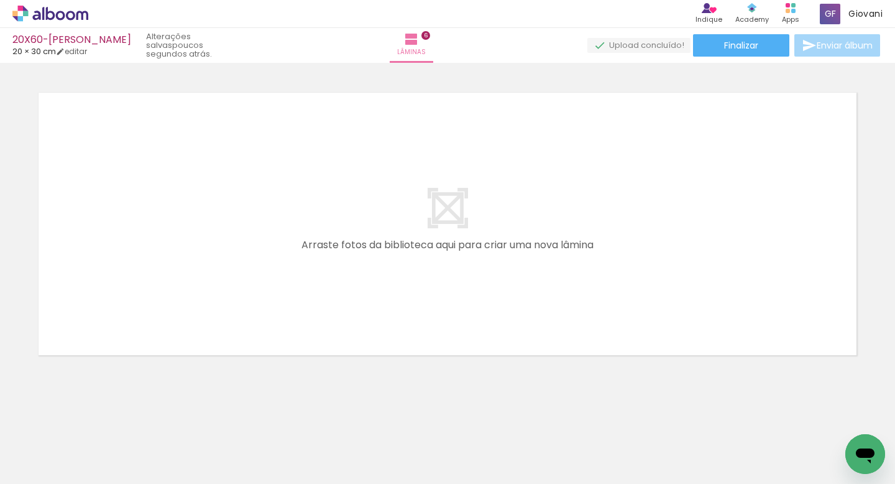
scroll to position [0, 2481]
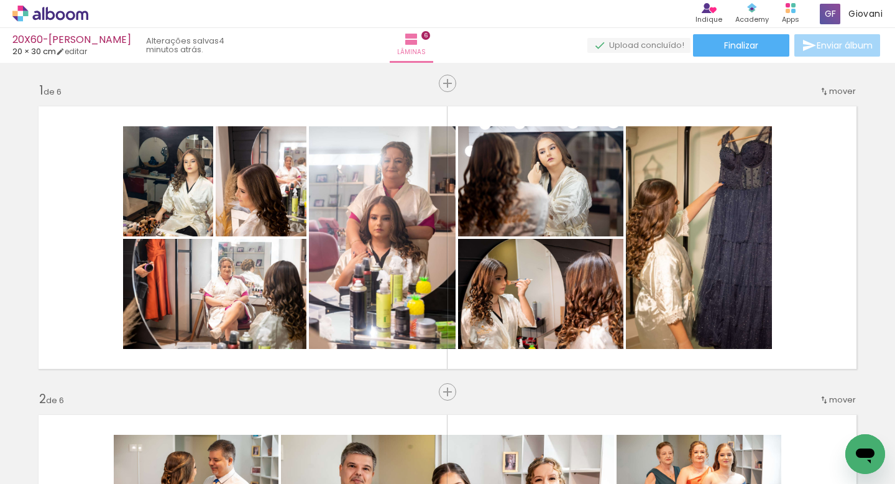
scroll to position [0, 2201]
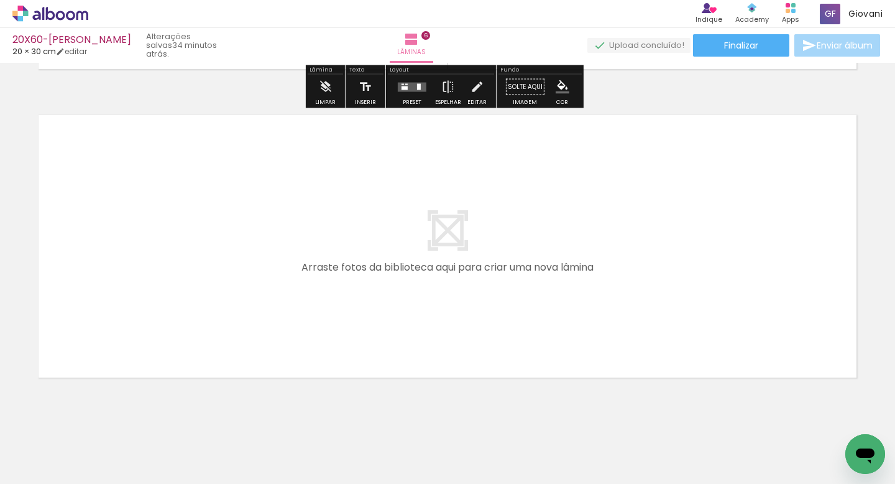
scroll to position [1863, 0]
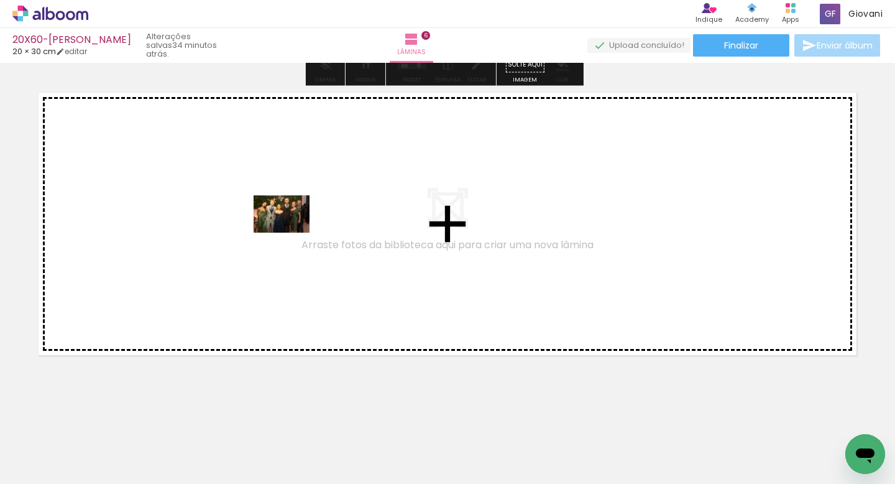
drag, startPoint x: 364, startPoint y: 436, endPoint x: 291, endPoint y: 232, distance: 217.2
click at [291, 232] on quentale-workspace at bounding box center [447, 242] width 895 height 484
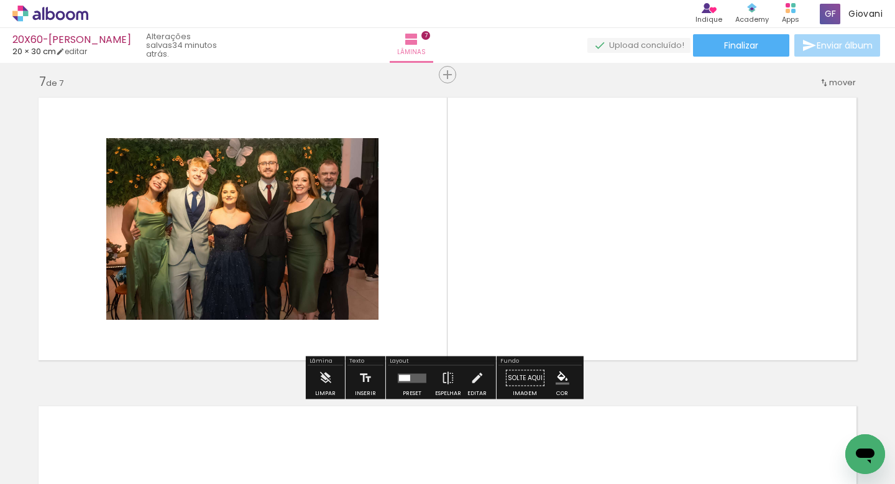
scroll to position [1853, 0]
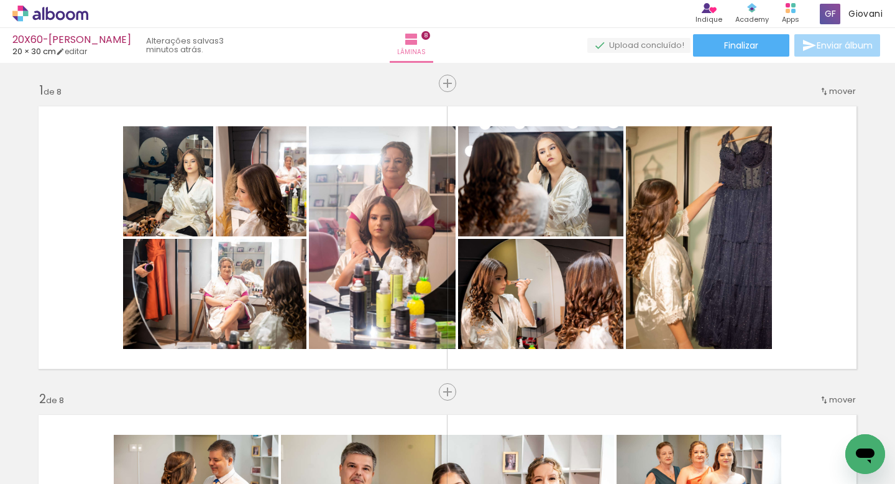
scroll to position [0, 1910]
